Goal: Check status

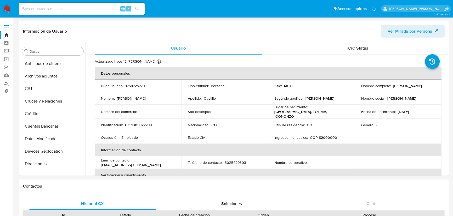
select select "10"
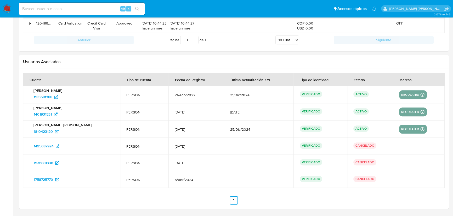
scroll to position [283, 0]
click at [91, 9] on input at bounding box center [81, 8] width 125 height 7
paste input "650454209"
type input "650454209"
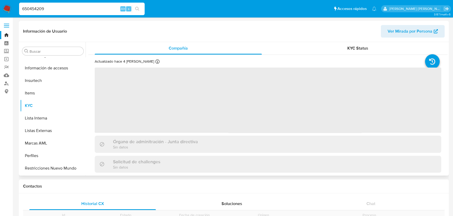
scroll to position [221, 0]
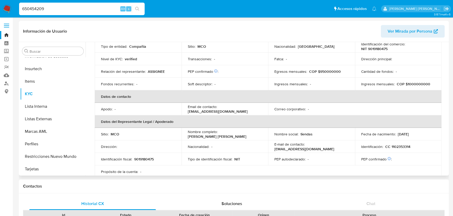
select select "10"
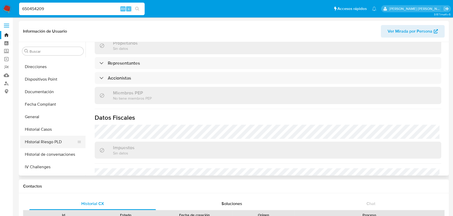
scroll to position [119, 0]
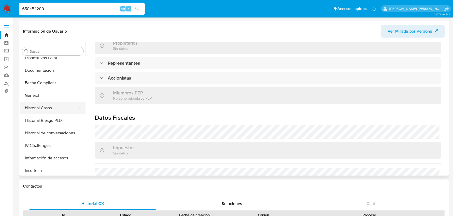
click at [48, 109] on button "Historial Casos" at bounding box center [50, 108] width 61 height 13
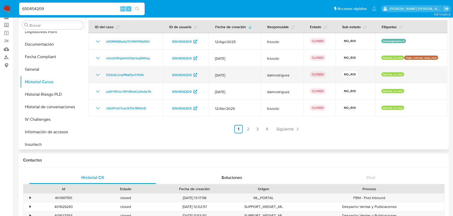
scroll to position [0, 0]
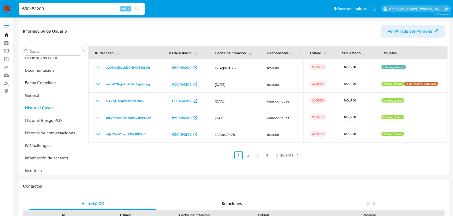
click at [5, 35] on link "Bandeja" at bounding box center [31, 35] width 62 height 8
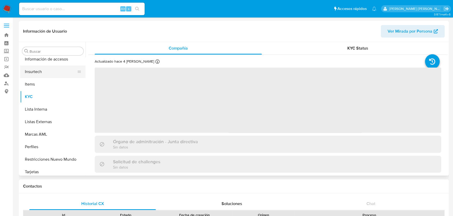
scroll to position [221, 0]
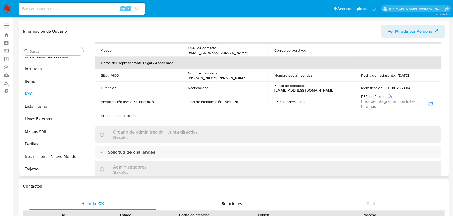
select select "10"
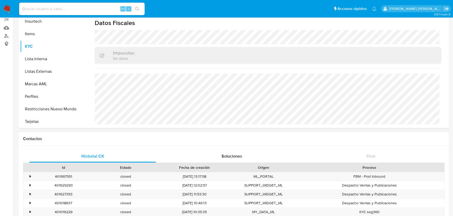
scroll to position [47, 0]
